Goal: Information Seeking & Learning: Learn about a topic

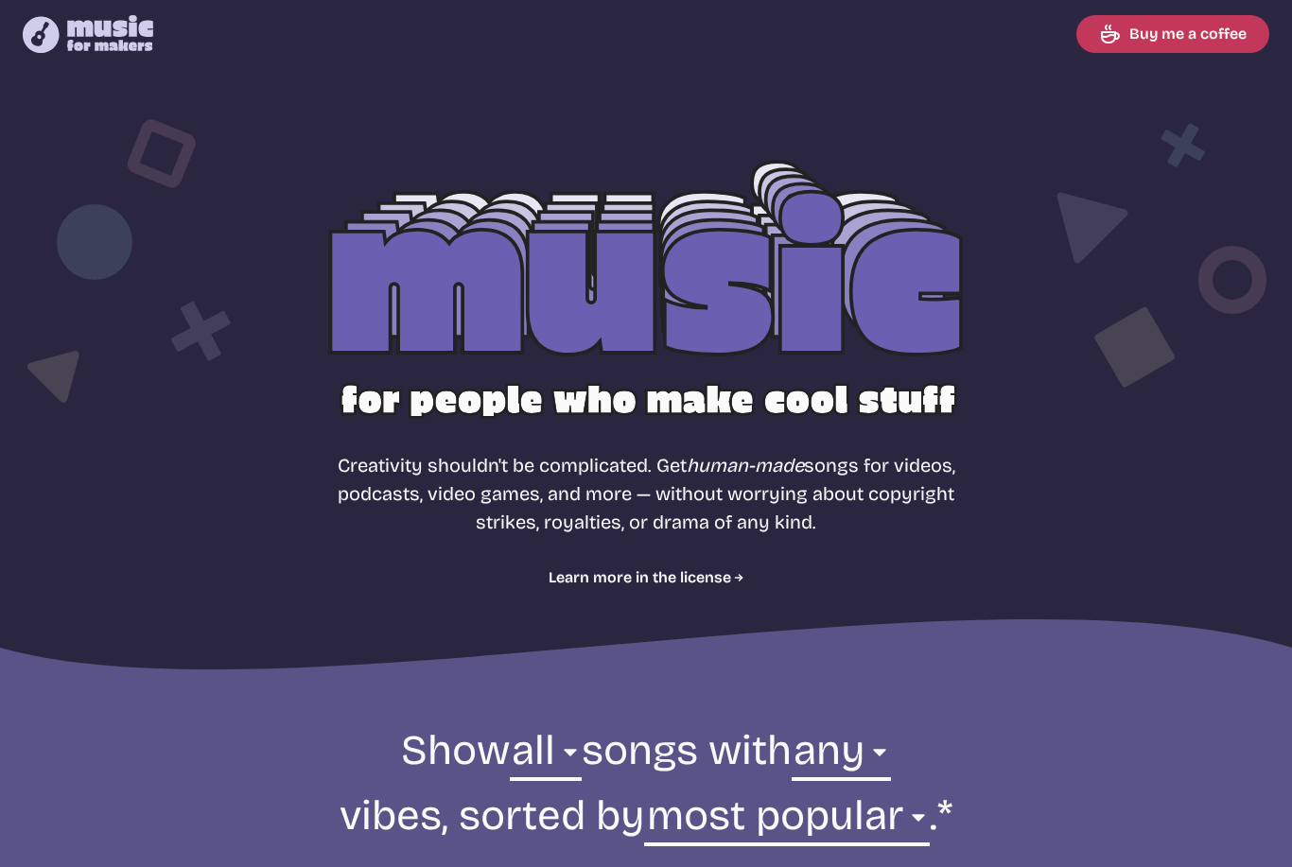
select select "most popular"
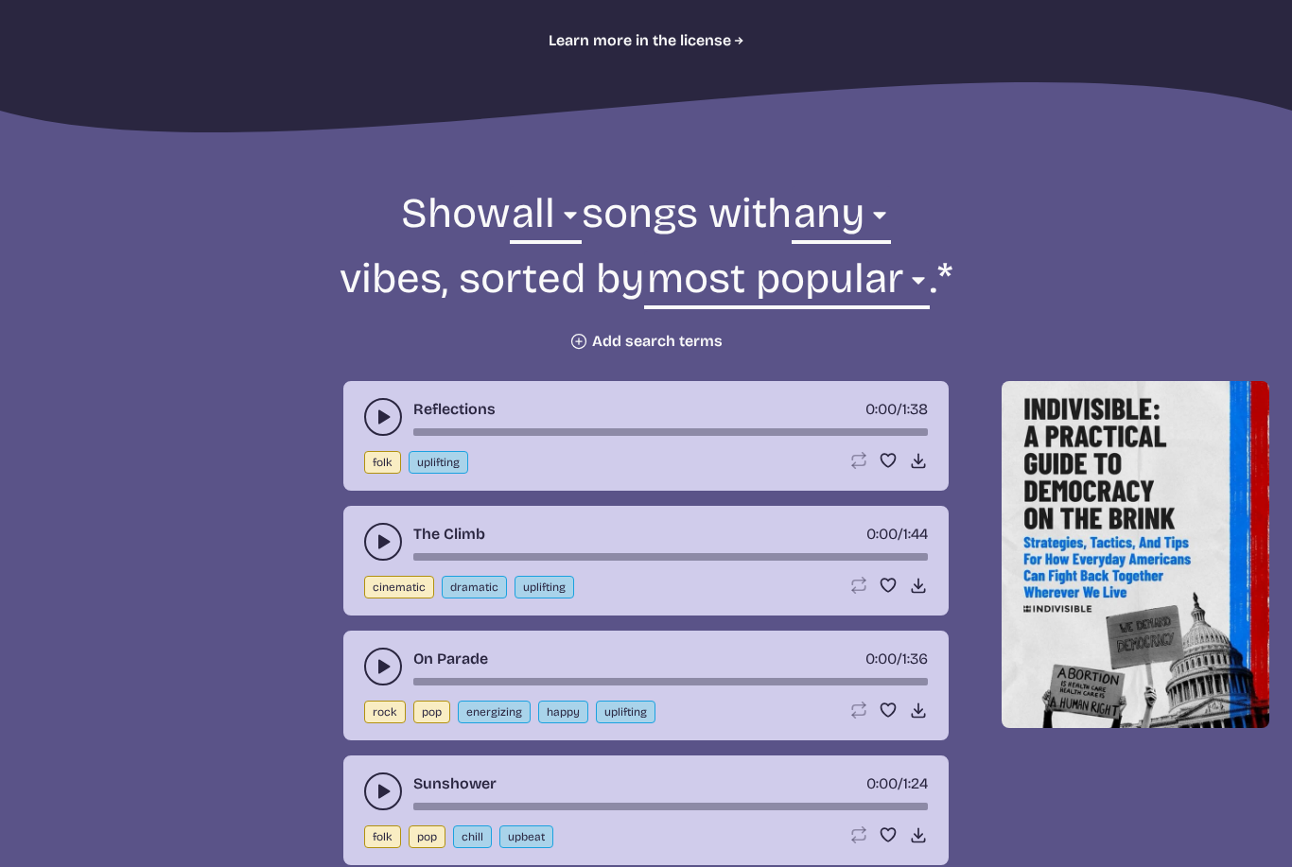
scroll to position [559, 0]
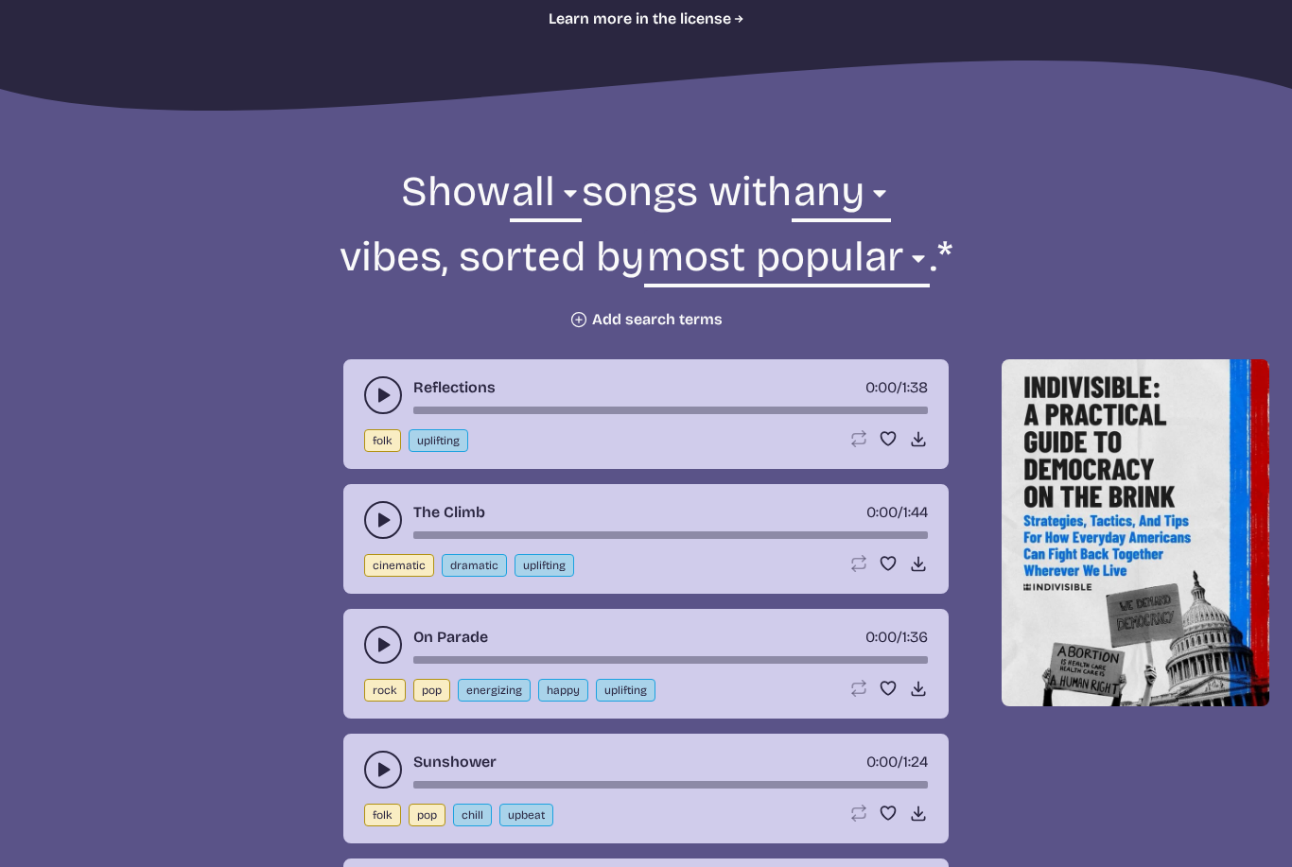
click at [691, 311] on button "Plus icon Add search terms" at bounding box center [645, 319] width 153 height 19
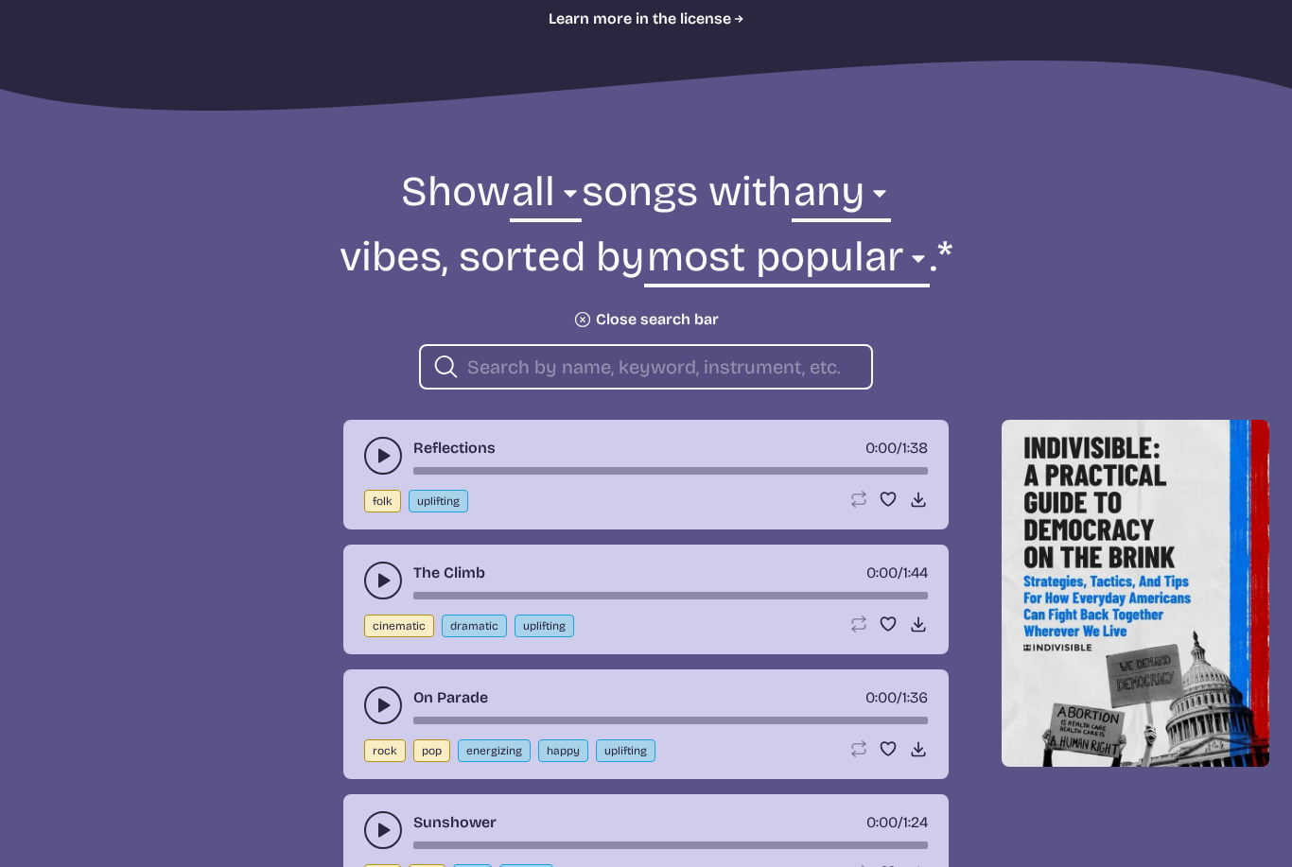
click at [795, 362] on input "search" at bounding box center [661, 367] width 389 height 25
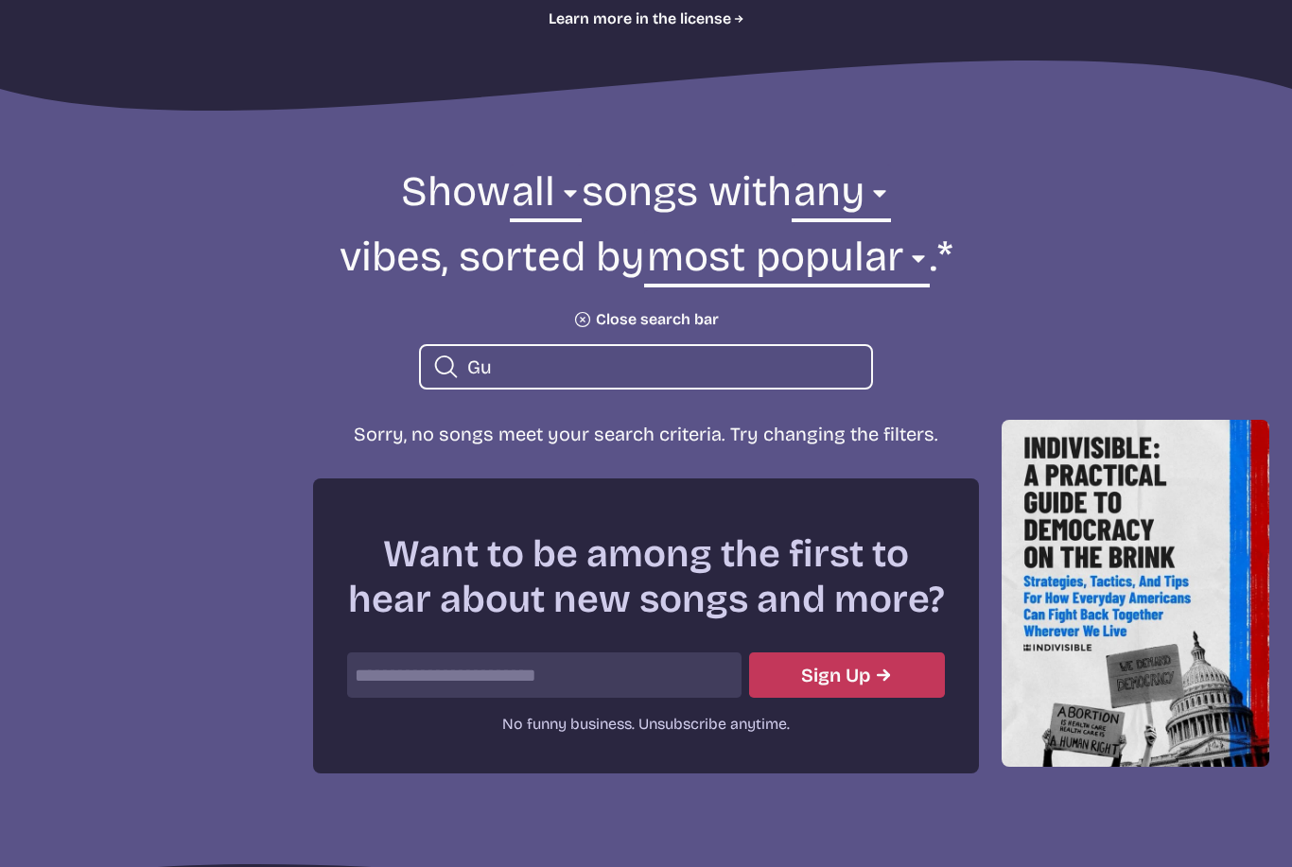
type input "G"
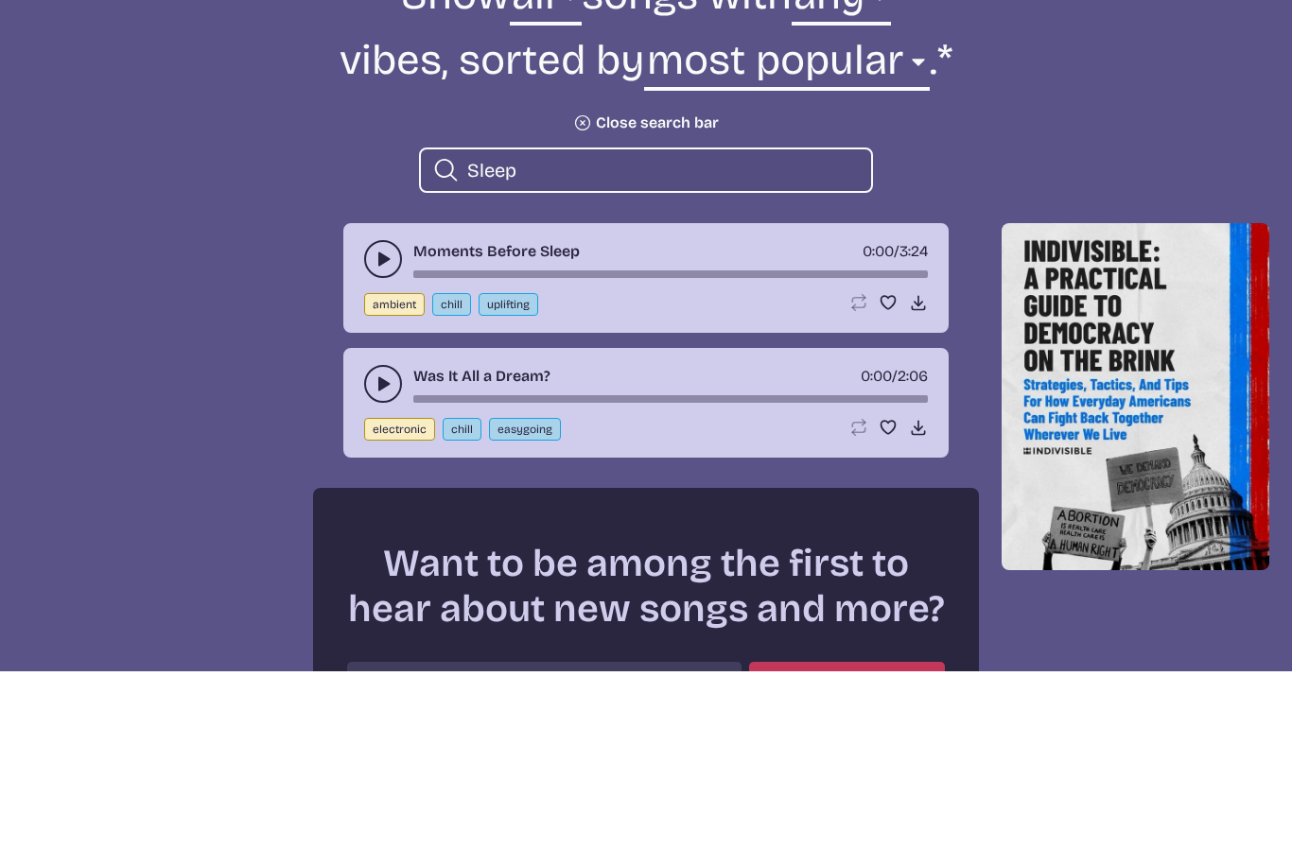
click at [386, 437] on button "play-pause toggle" at bounding box center [383, 456] width 38 height 38
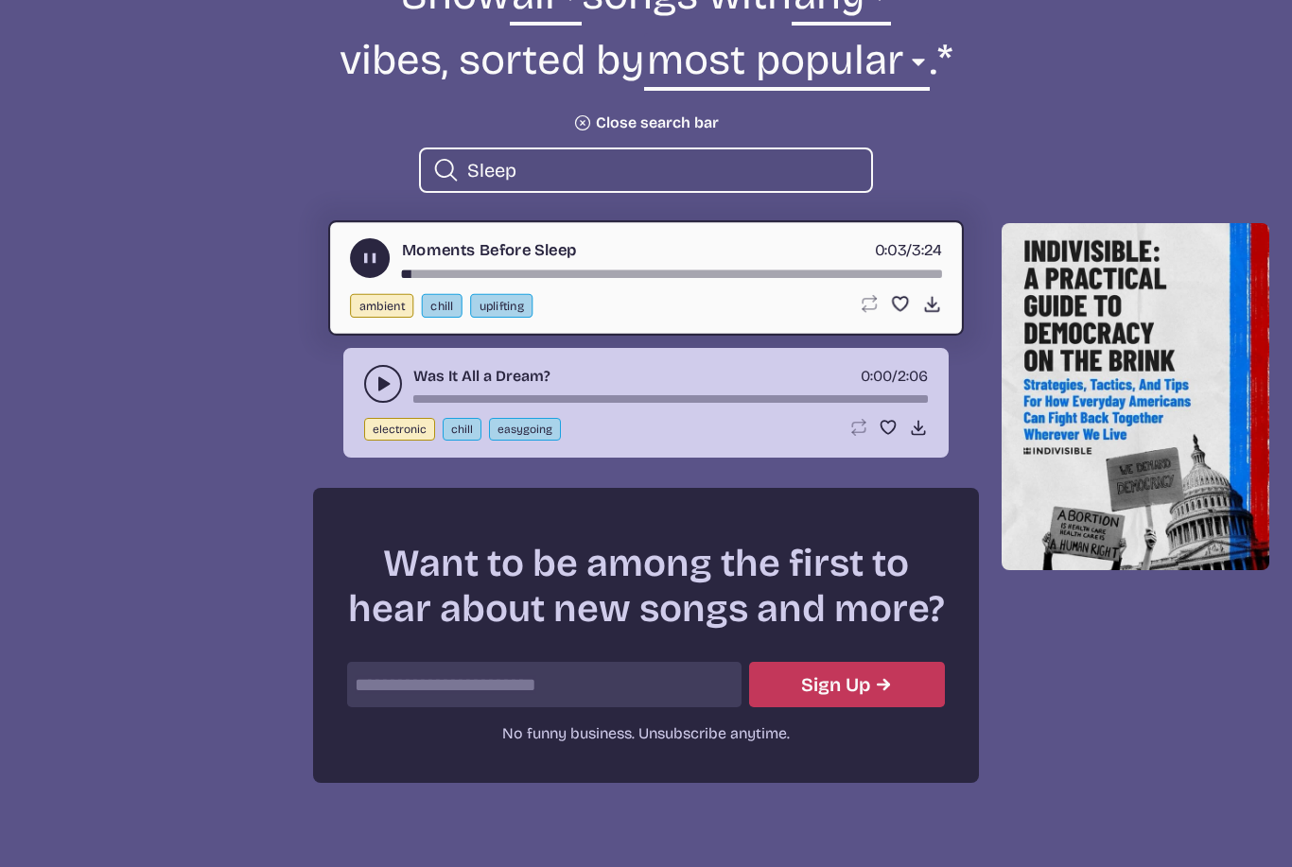
click at [725, 159] on input "Sleep" at bounding box center [661, 170] width 389 height 25
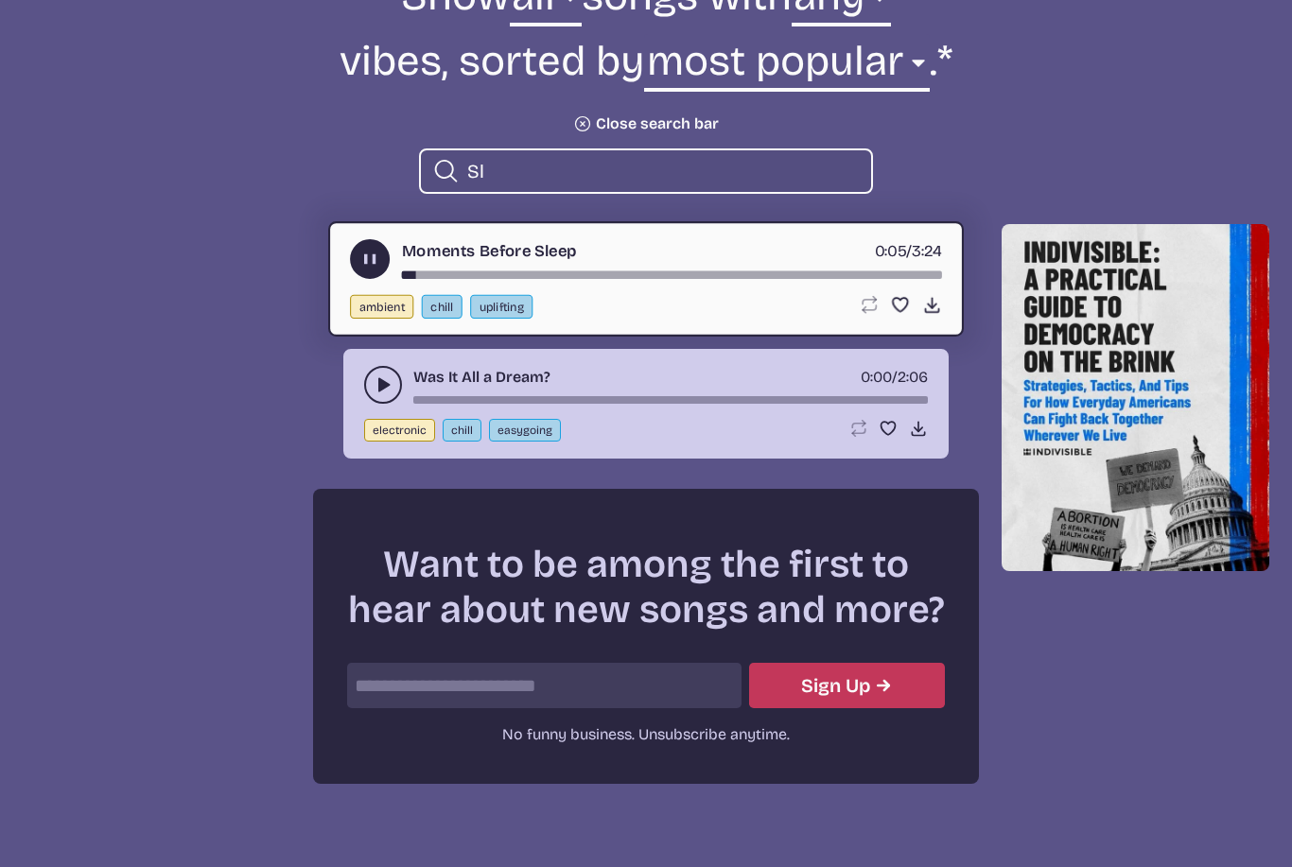
type input "S"
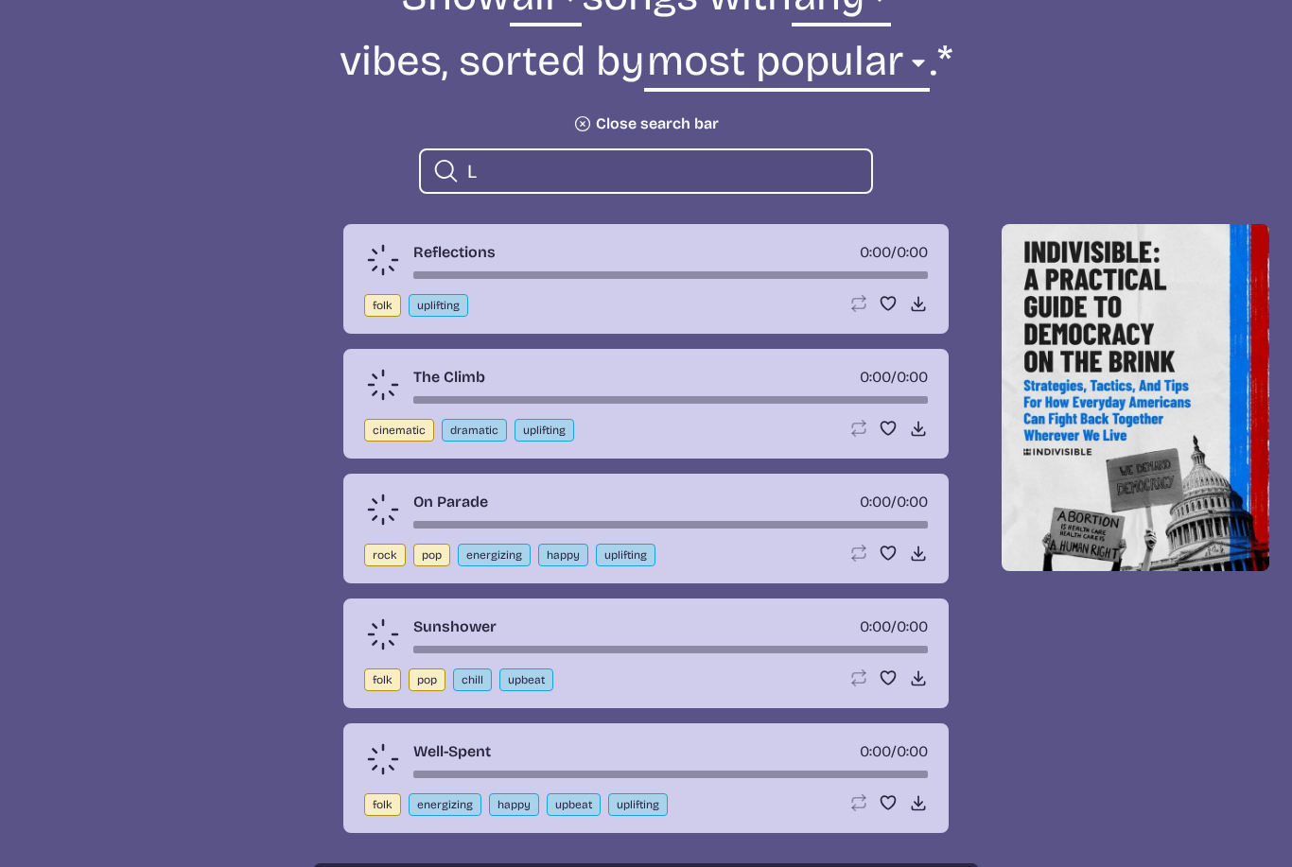
scroll to position [742, 0]
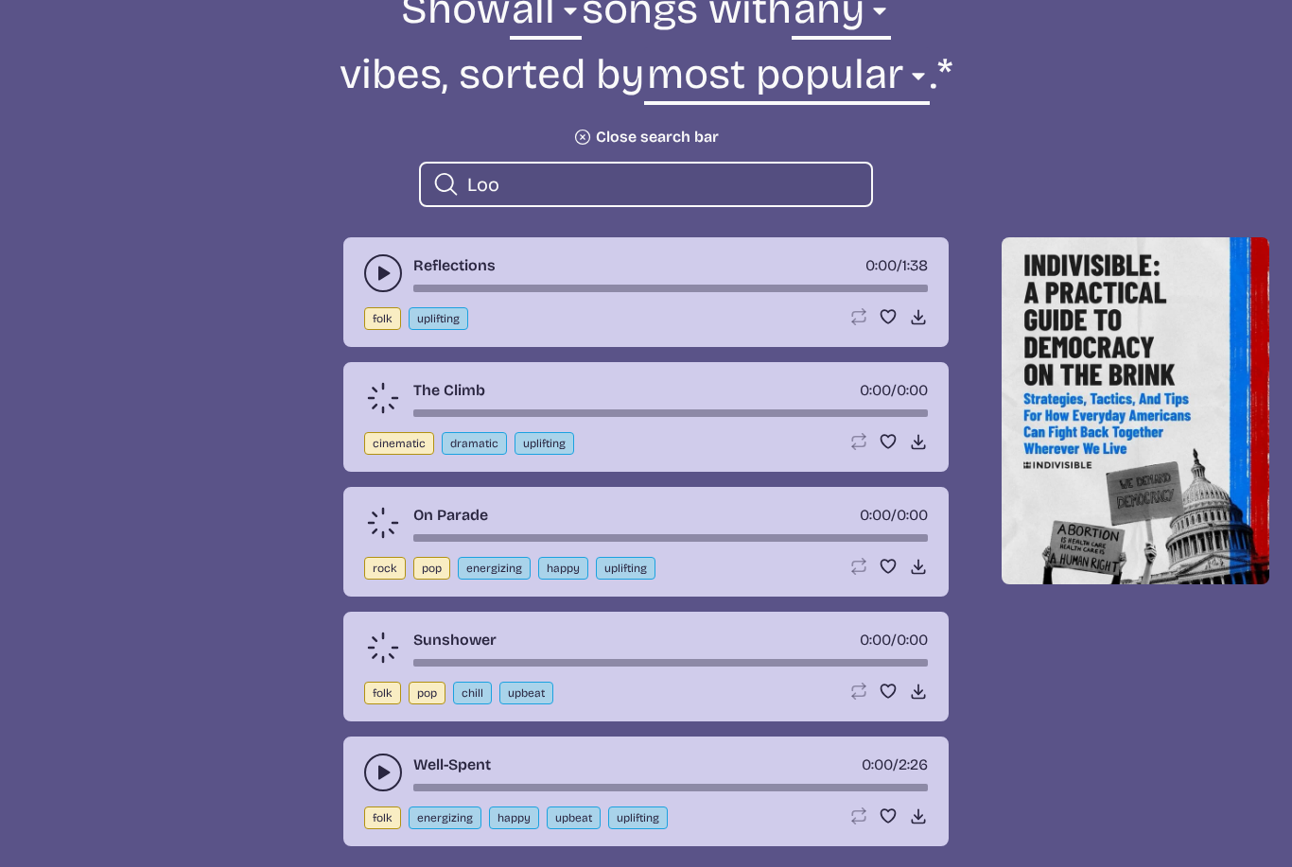
type input "Loop"
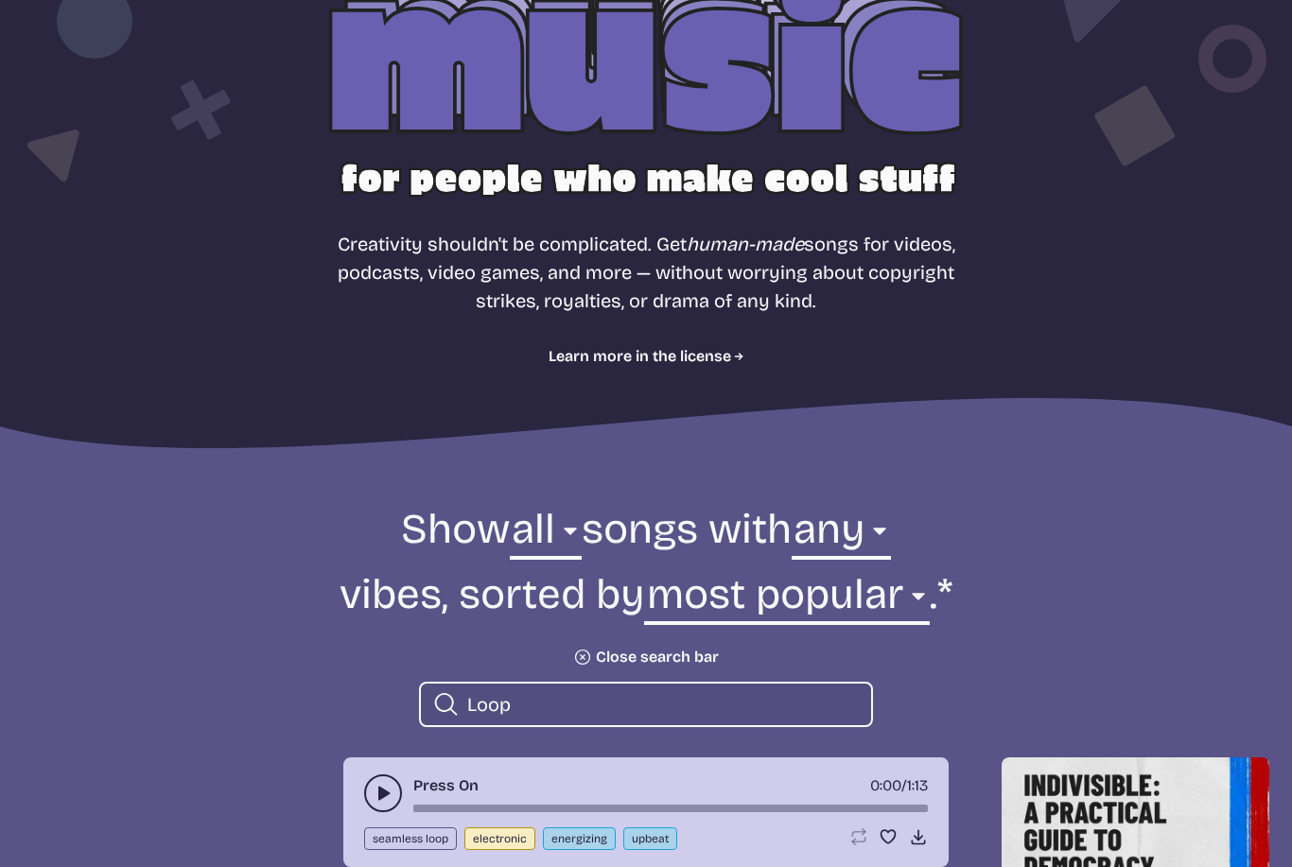
scroll to position [222, 0]
